Goal: Check status: Check status

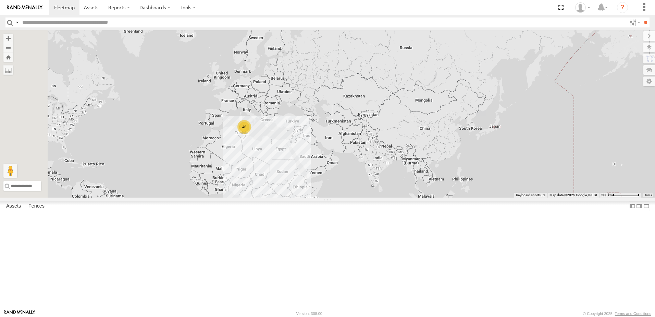
drag, startPoint x: 353, startPoint y: 148, endPoint x: 510, endPoint y: 294, distance: 213.9
click at [510, 197] on div "46" at bounding box center [327, 113] width 655 height 167
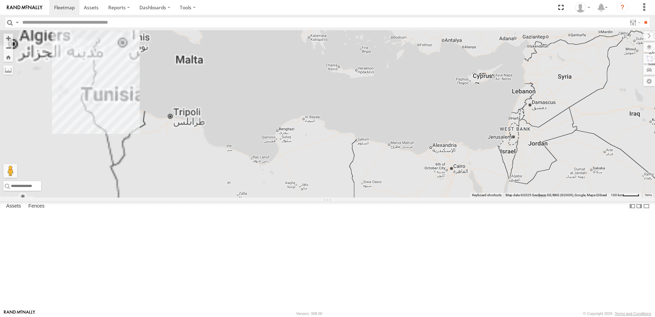
drag, startPoint x: 262, startPoint y: 167, endPoint x: 411, endPoint y: 184, distance: 149.4
click at [454, 192] on div at bounding box center [327, 113] width 655 height 167
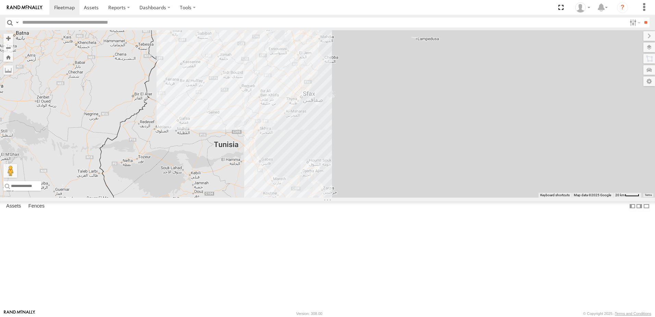
drag, startPoint x: 337, startPoint y: 115, endPoint x: 596, endPoint y: 220, distance: 279.1
click at [596, 197] on div at bounding box center [327, 113] width 655 height 167
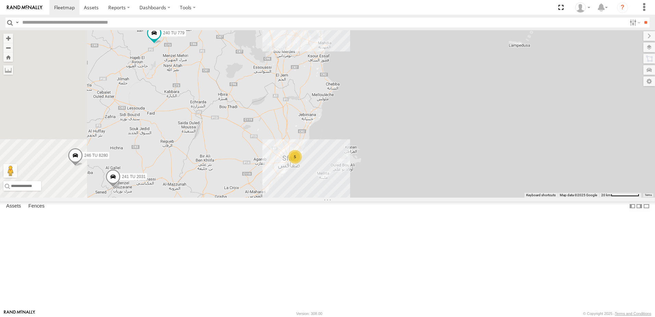
drag, startPoint x: 262, startPoint y: 100, endPoint x: 460, endPoint y: 169, distance: 209.9
click at [460, 169] on div "245 TU 9057 246 TU 8280 241 TU 2031 245 TU 9066 240 TU 779 5 2" at bounding box center [327, 113] width 655 height 167
click at [161, 39] on span at bounding box center [155, 33] width 12 height 12
click at [474, 111] on div "245 TU 9057 246 TU 8280 241 TU 2031 245 TU 9066 240 TU 779 5 2 12 245 TU 9060 2…" at bounding box center [327, 113] width 655 height 167
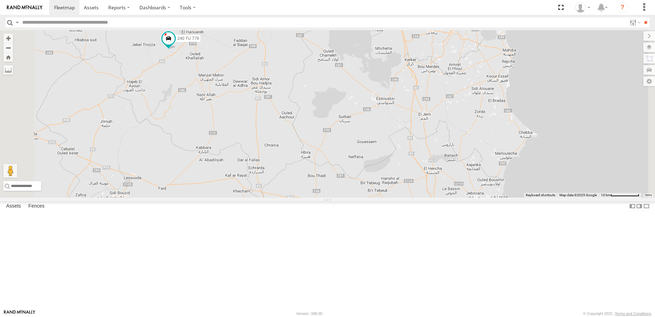
drag, startPoint x: 233, startPoint y: 118, endPoint x: 287, endPoint y: 141, distance: 57.6
click at [287, 141] on div "245 TU 9057 246 TU 8280 241 TU 2031 245 TU 9066 240 TU 779 245 TU 9060 3" at bounding box center [327, 113] width 655 height 167
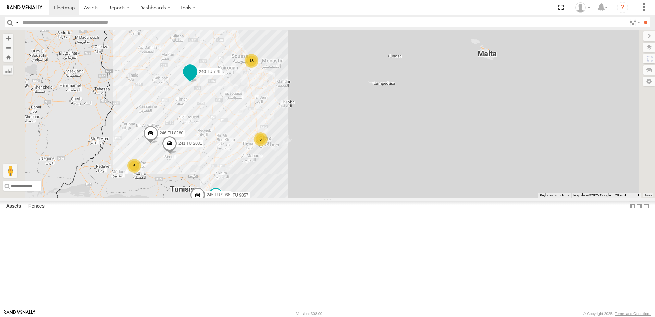
drag, startPoint x: 295, startPoint y: 91, endPoint x: 294, endPoint y: 129, distance: 37.7
click at [306, 135] on div "245 TU 9057 246 TU 8280 241 TU 2031 245 TU 9066 240 TU 779 6 13 6 5 2 2" at bounding box center [327, 113] width 655 height 167
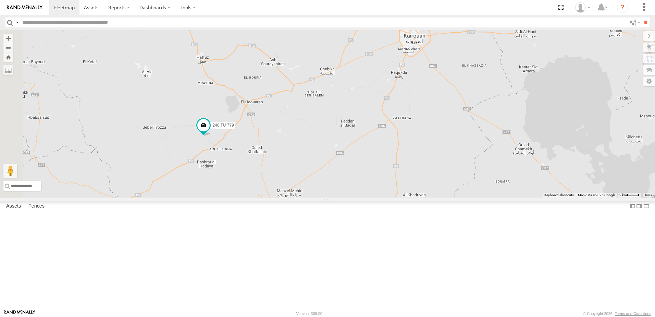
drag, startPoint x: 241, startPoint y: 200, endPoint x: 321, endPoint y: 203, distance: 79.9
click at [321, 197] on div "245 TU 9057 246 TU 8280 241 TU 2031 245 TU 9066 240 TU 779 241 TU 2027 231 TU 3…" at bounding box center [327, 113] width 655 height 167
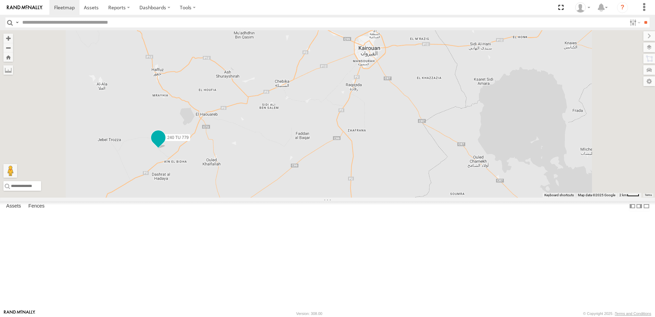
click at [165, 144] on span at bounding box center [158, 138] width 12 height 12
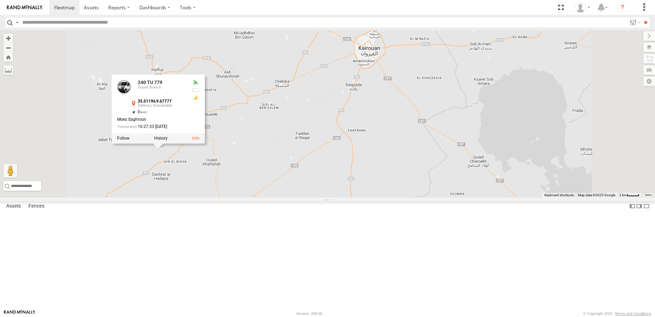
click at [370, 197] on div "245 TU 9057 246 TU 8280 241 TU 2031 245 TU 9066 240 TU 779 241 TU 2027 231 TU 3…" at bounding box center [327, 113] width 655 height 167
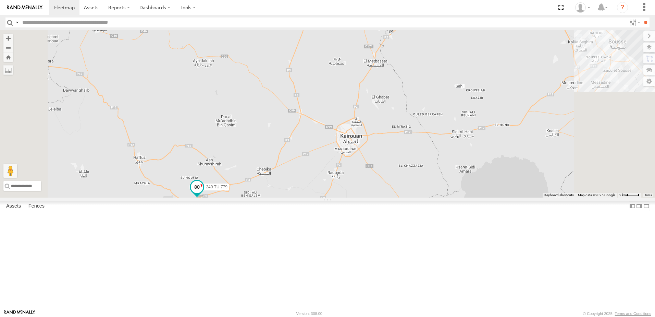
click at [205, 198] on span at bounding box center [197, 189] width 15 height 19
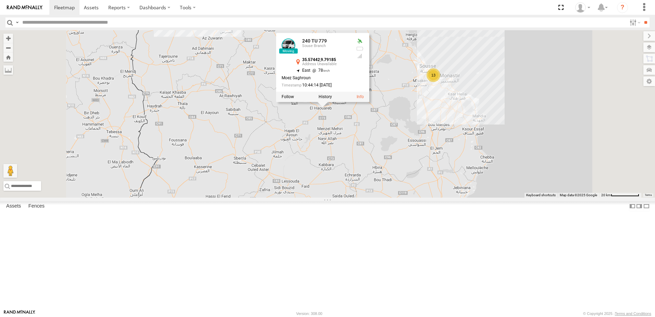
click at [570, 100] on div "245 TU 9057 246 TU 8280 241 TU 2031 245 TU 9066 240 TU 779 231 TU 3162 240 TU 7…" at bounding box center [327, 113] width 655 height 167
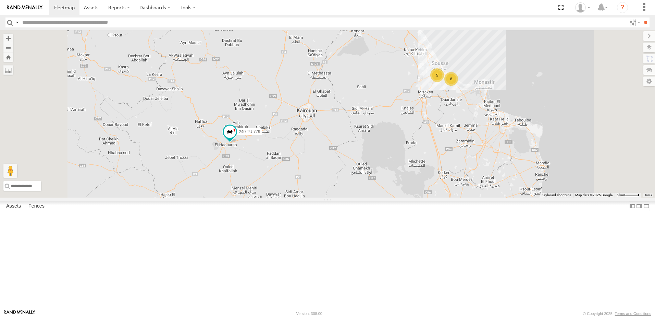
drag, startPoint x: 466, startPoint y: 164, endPoint x: 462, endPoint y: 164, distance: 4.2
click at [462, 164] on div "245 TU 9057 246 TU 8280 241 TU 2031 245 TU 9066 240 TU 779 231 TU 3162 231 TU 3…" at bounding box center [327, 113] width 655 height 167
